Goal: Information Seeking & Learning: Learn about a topic

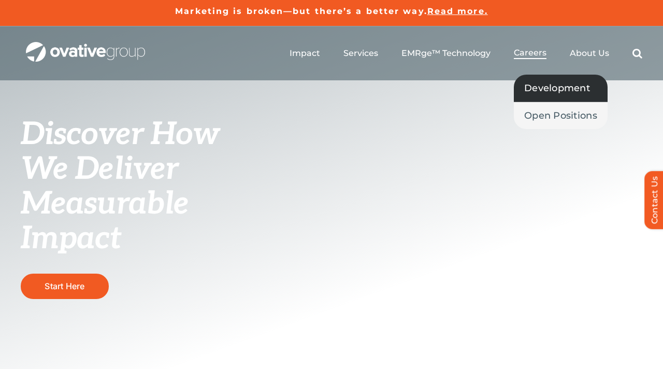
click at [539, 86] on span "Development" at bounding box center [558, 88] width 66 height 15
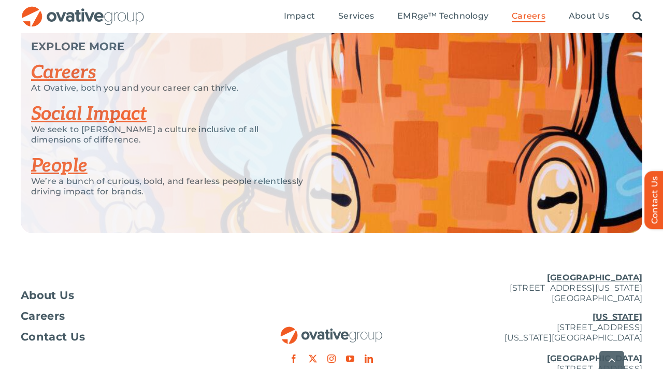
scroll to position [2569, 0]
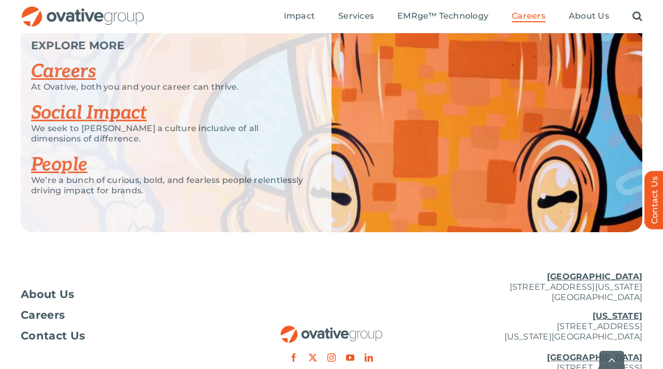
click at [79, 83] on link "Careers" at bounding box center [63, 71] width 65 height 23
click at [72, 83] on link "Careers" at bounding box center [63, 71] width 65 height 23
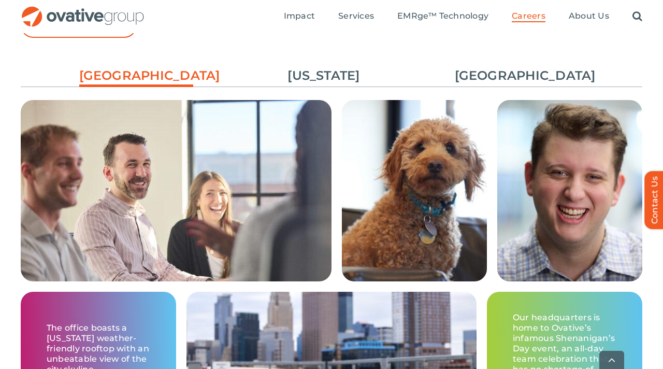
scroll to position [1578, 0]
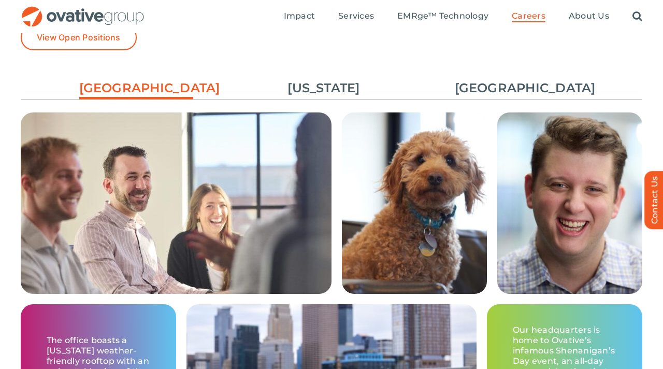
click at [321, 65] on div "Our team is spread across the nation, with three office locations and team memb…" at bounding box center [332, 35] width 622 height 62
click at [321, 96] on link "[US_STATE]" at bounding box center [324, 88] width 114 height 18
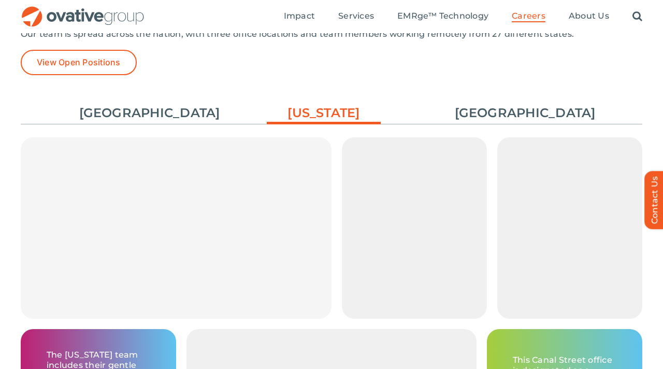
scroll to position [1528, 0]
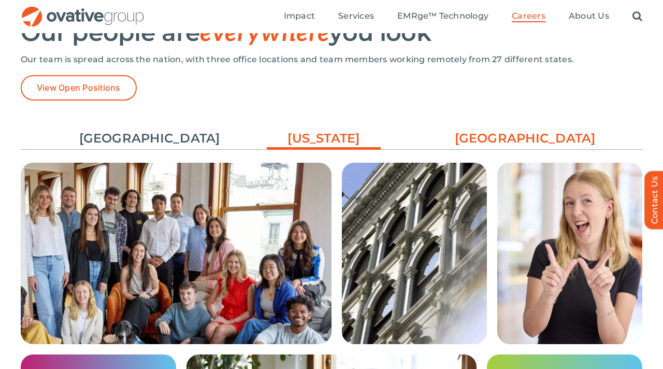
click at [500, 136] on link "[GEOGRAPHIC_DATA]" at bounding box center [512, 139] width 114 height 18
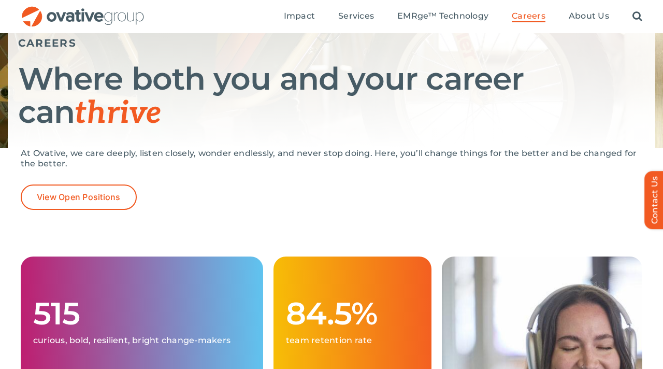
scroll to position [0, 0]
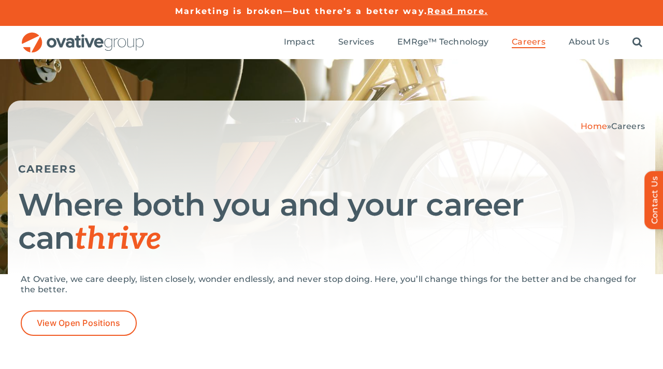
click at [363, 36] on ul "Impact Expert Insights Case Studies Awards & Press Services Media Measurement C…" at bounding box center [463, 42] width 359 height 33
click at [442, 326] on div "View Open Positions" at bounding box center [332, 322] width 622 height 25
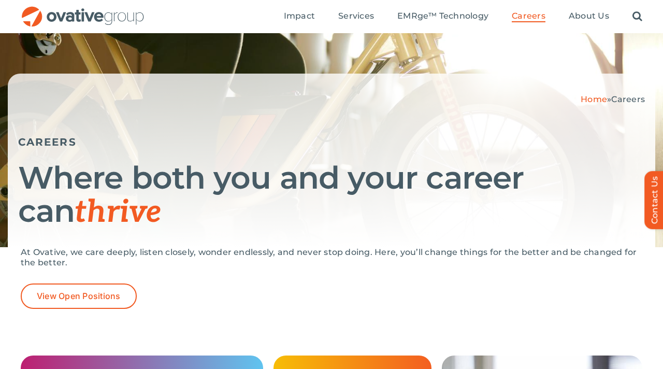
scroll to position [27, 0]
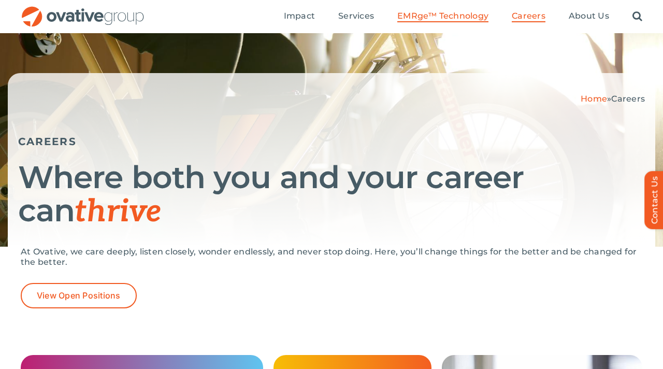
click at [430, 15] on span "EMRge™ Technology" at bounding box center [443, 16] width 91 height 10
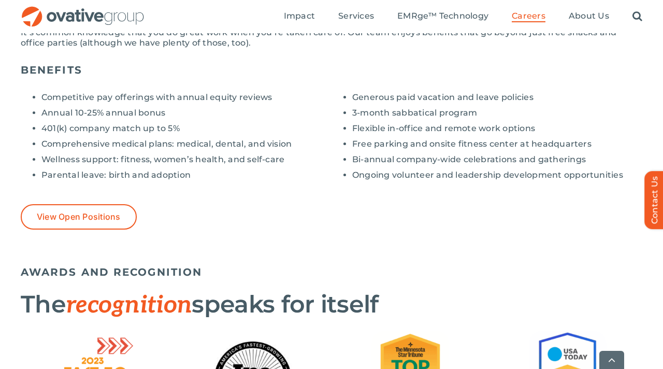
scroll to position [849, 0]
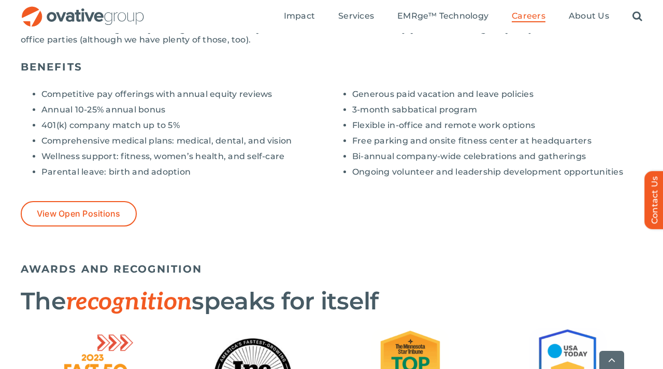
click at [110, 228] on div "BENEFITS Competitive pay offerings with annual equity reviews Annual 10-25% ann…" at bounding box center [331, 156] width 663 height 202
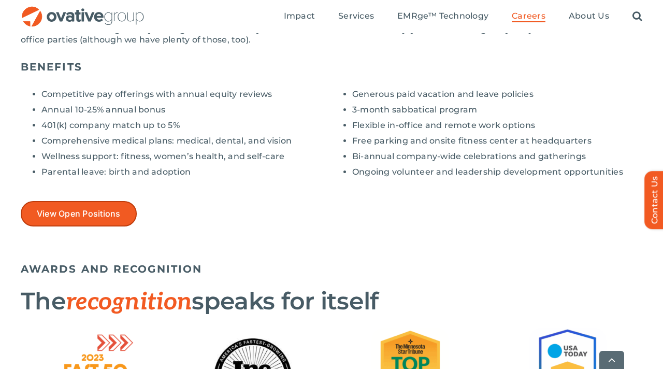
click at [105, 205] on link "View Open Positions" at bounding box center [79, 213] width 116 height 25
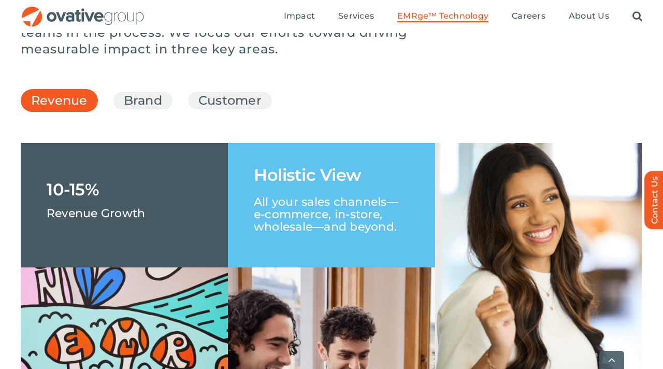
scroll to position [1517, 0]
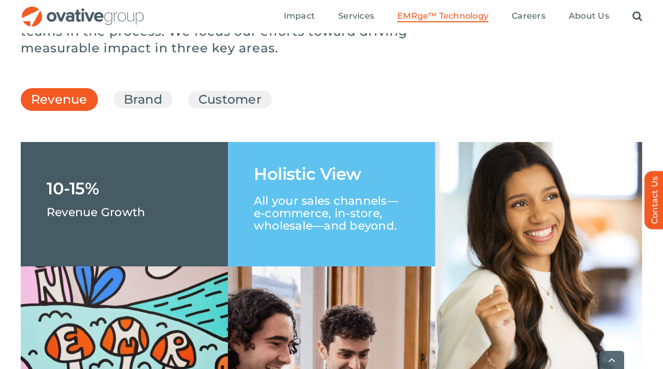
click at [383, 170] on li "10-15% Revenue Growth Profit-Focused Integrates margin insights across channels…" at bounding box center [332, 352] width 622 height 441
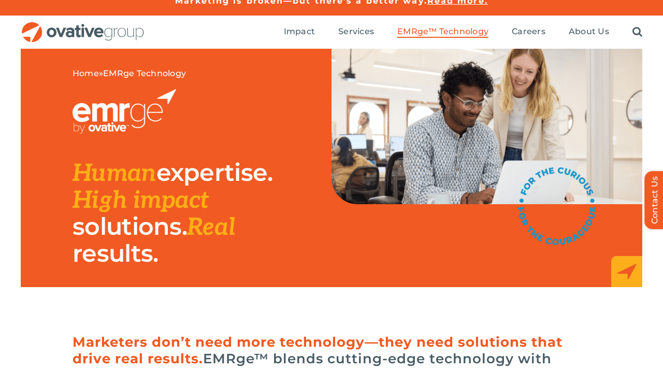
scroll to position [0, 0]
